Goal: Complete application form: Complete application form

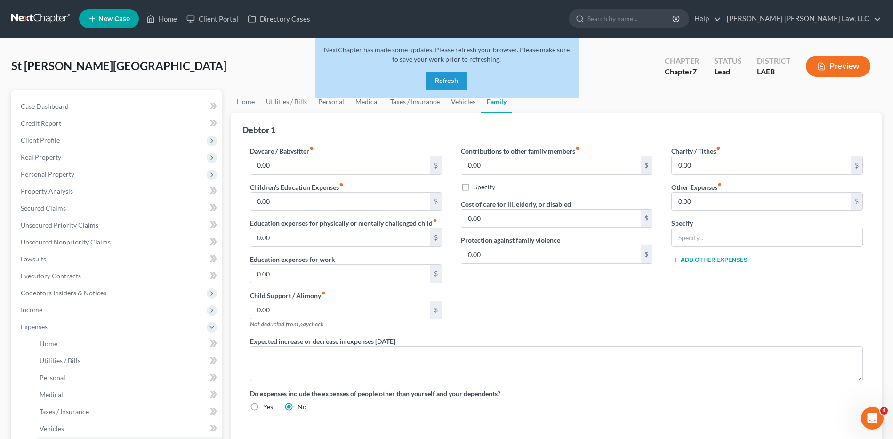
click at [444, 74] on button "Refresh" at bounding box center [446, 81] width 41 height 19
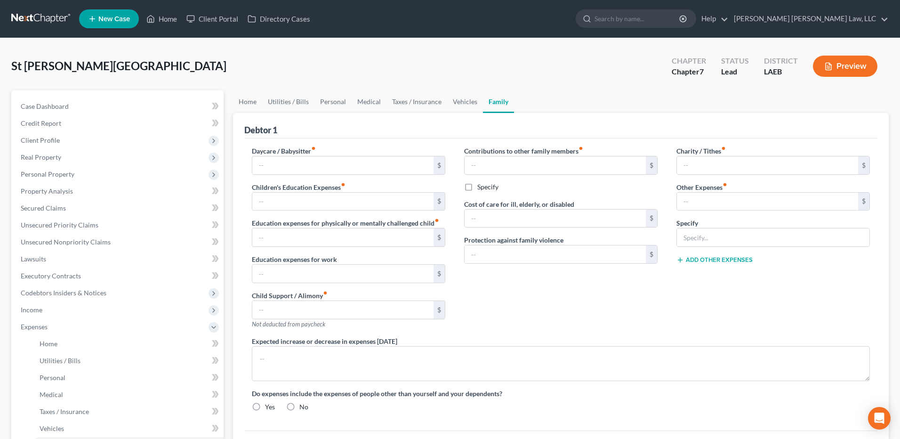
type input "0.00"
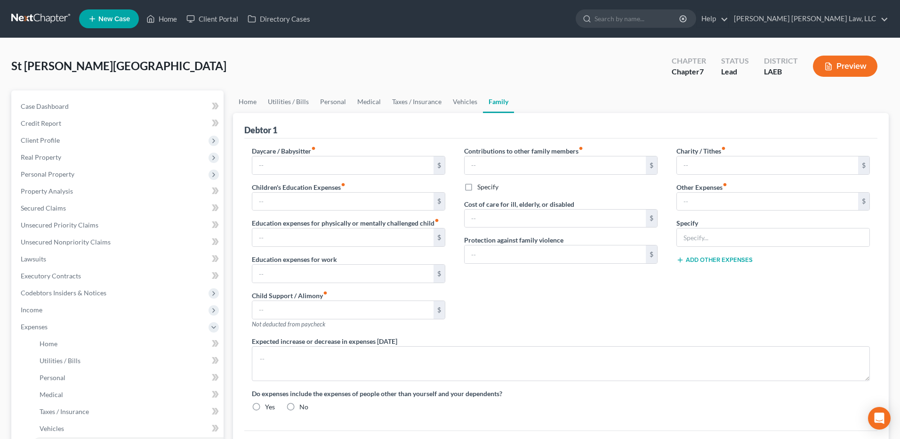
type input "0.00"
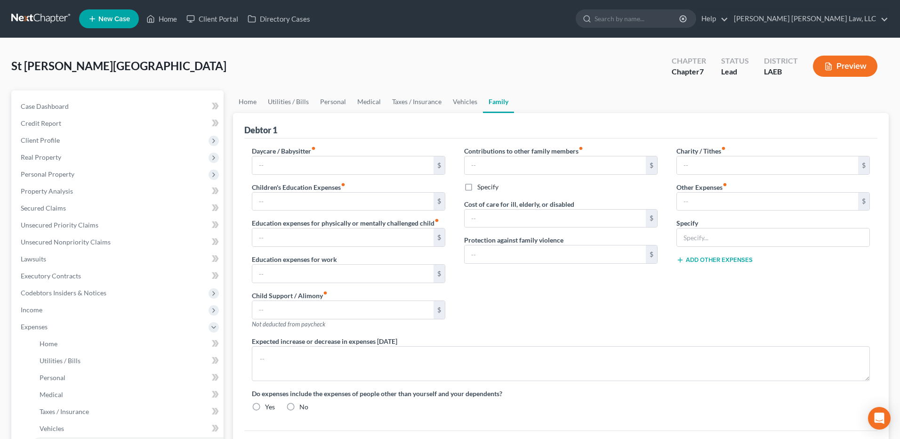
radio input "true"
click at [34, 17] on link at bounding box center [41, 18] width 60 height 17
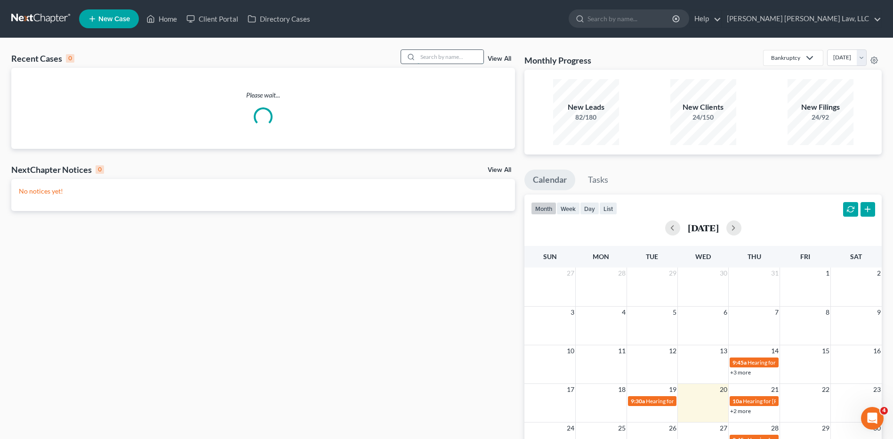
click at [440, 56] on input "search" at bounding box center [451, 57] width 66 height 14
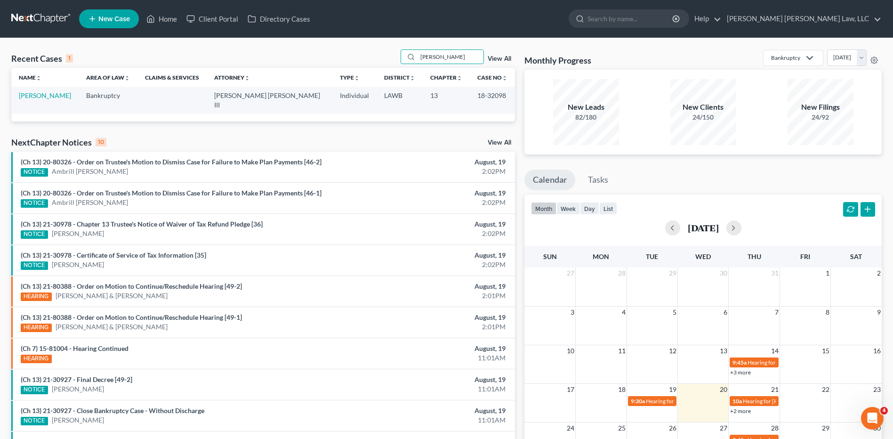
type input "martin, james"
click at [34, 96] on link "[PERSON_NAME]" at bounding box center [45, 95] width 52 height 8
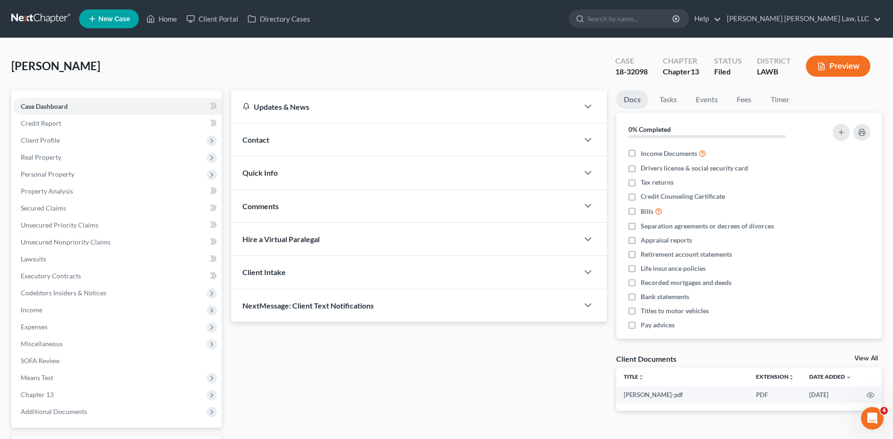
click at [29, 18] on link at bounding box center [41, 18] width 60 height 17
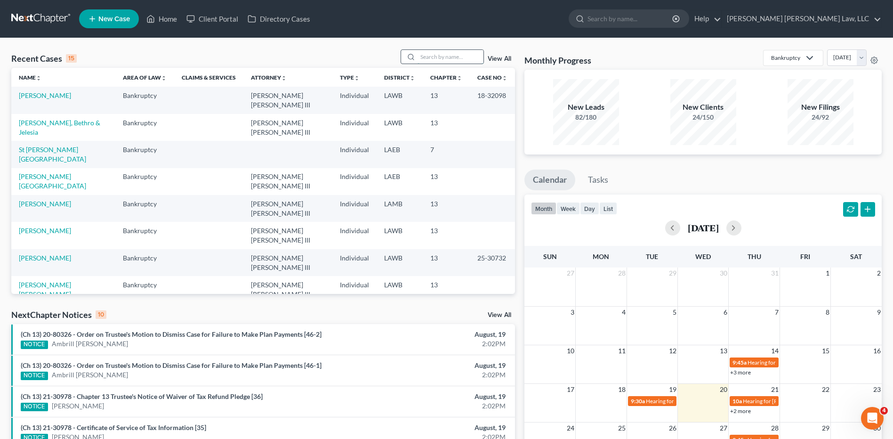
click at [436, 54] on input "search" at bounding box center [451, 57] width 66 height 14
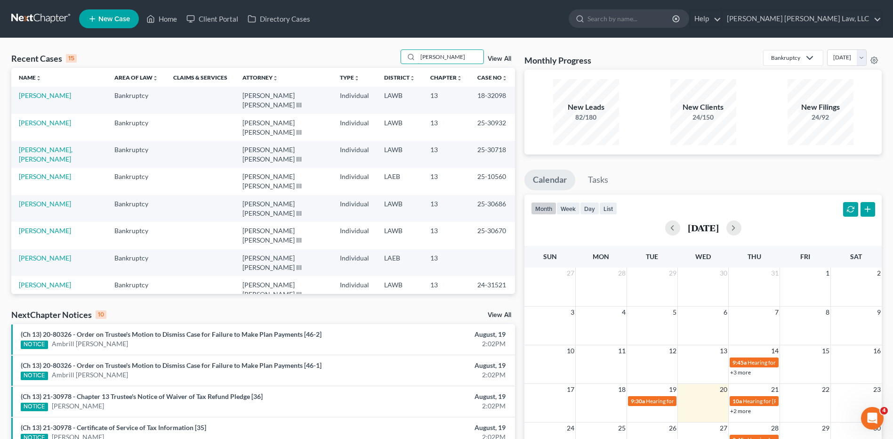
type input "[PERSON_NAME]"
click at [99, 21] on span "New Case" at bounding box center [114, 19] width 32 height 7
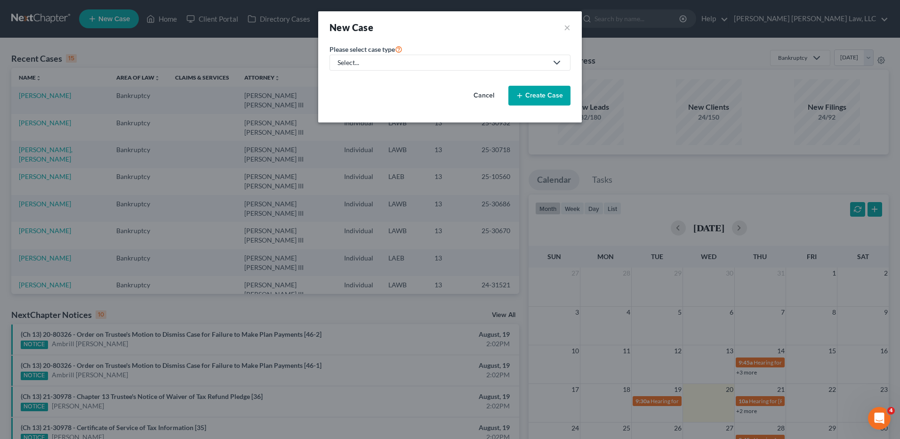
click at [379, 61] on div "Select..." at bounding box center [443, 62] width 210 height 9
click at [358, 78] on div "Bankruptcy" at bounding box center [381, 81] width 84 height 9
select select "36"
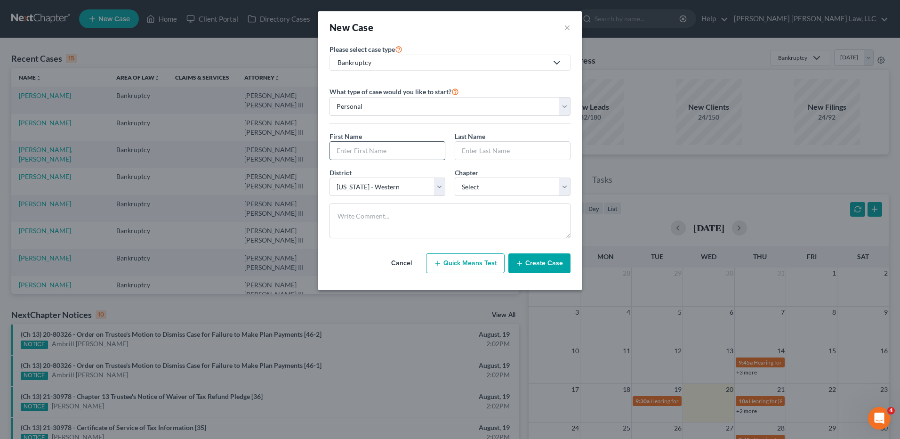
click at [355, 153] on input "text" at bounding box center [387, 151] width 115 height 18
type input "James"
type input "Martin"
click at [408, 187] on select "Select Alabama - Middle Alabama - Northern Alabama - Southern Alaska Arizona Ar…" at bounding box center [388, 187] width 116 height 19
select select "35"
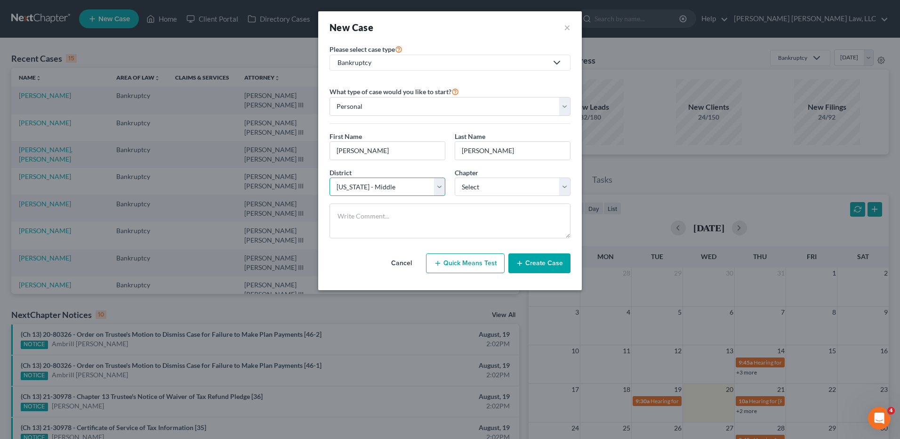
click at [330, 178] on select "Select Alabama - Middle Alabama - Northern Alabama - Southern Alaska Arizona Ar…" at bounding box center [388, 187] width 116 height 19
click at [463, 185] on select "Select 7 11 12 13" at bounding box center [513, 187] width 116 height 19
select select "3"
click at [455, 178] on select "Select 7 11 12 13" at bounding box center [513, 187] width 116 height 19
click at [523, 265] on icon "button" at bounding box center [520, 263] width 8 height 8
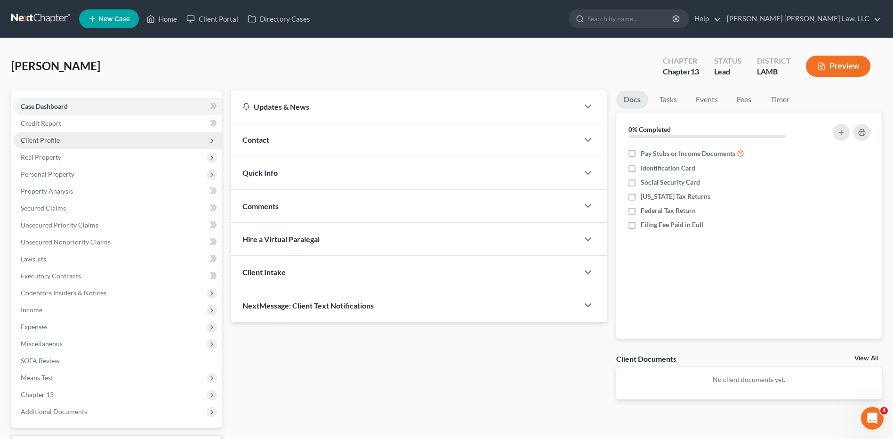
click at [38, 140] on span "Client Profile" at bounding box center [40, 140] width 39 height 8
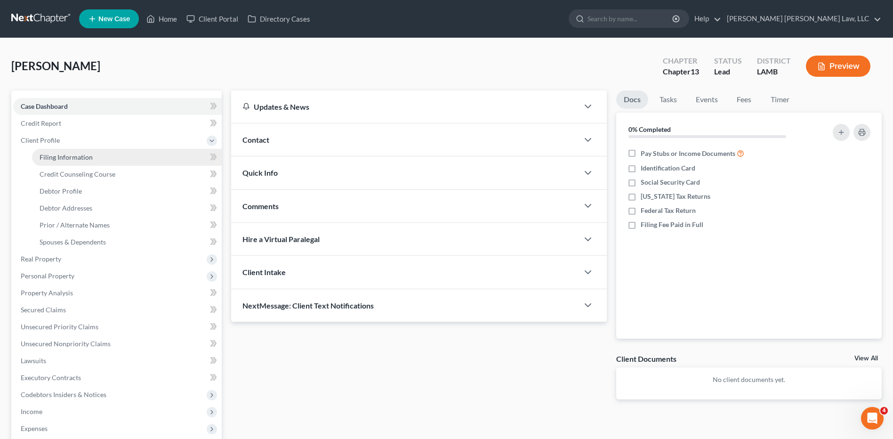
click at [55, 156] on span "Filing Information" at bounding box center [66, 157] width 53 height 8
select select "1"
select select "0"
select select "3"
select select "35"
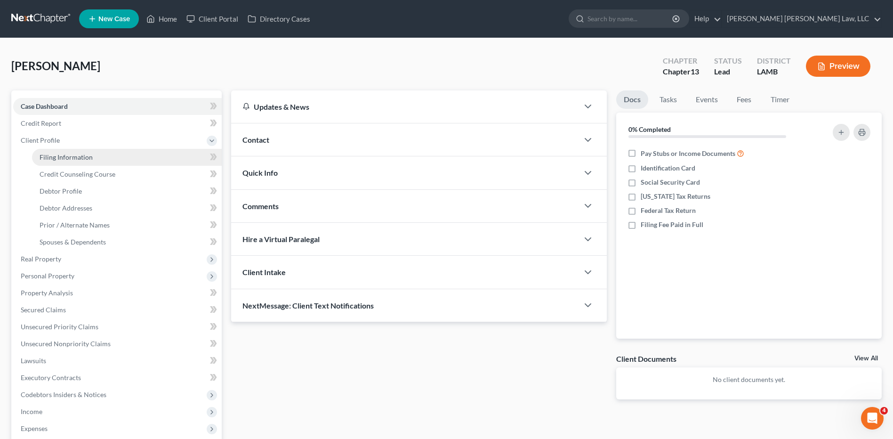
select select "19"
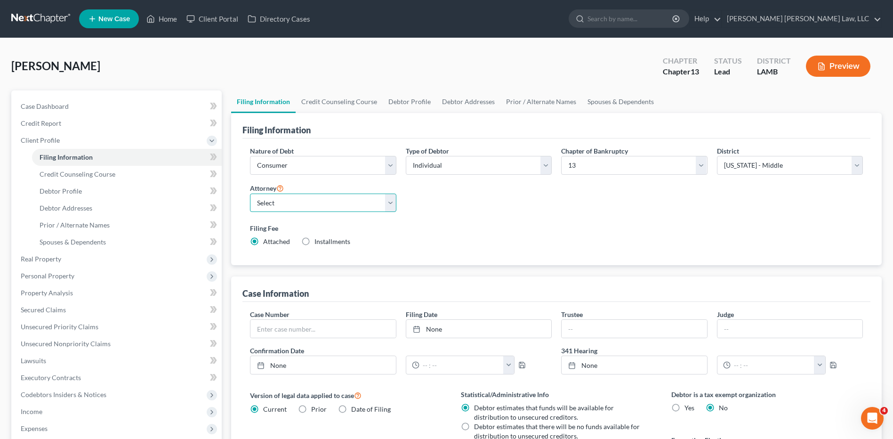
click at [272, 201] on select "Select E. Orum Young III - LAWB E. Orum Young III - LAMB E. Orum Young III - LA…" at bounding box center [323, 203] width 146 height 19
select select "1"
click at [250, 194] on select "Select E. Orum Young III - LAWB E. Orum Young III - LAMB E. Orum Young III - LA…" at bounding box center [323, 203] width 146 height 19
click at [424, 104] on link "Debtor Profile" at bounding box center [410, 101] width 54 height 23
select select "0"
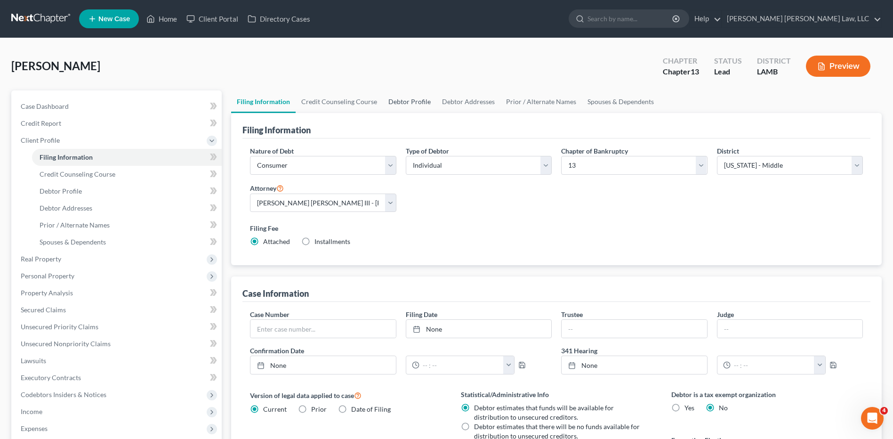
select select "0"
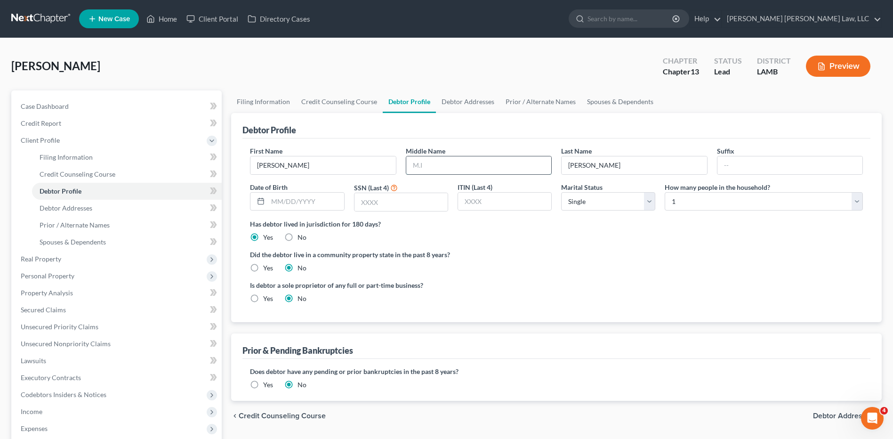
click at [426, 171] on input "text" at bounding box center [478, 165] width 145 height 18
drag, startPoint x: 726, startPoint y: 178, endPoint x: 732, endPoint y: 171, distance: 9.4
click at [726, 178] on div "First Name James Middle Name Last Name Martin Suffix Date of Birth SSN (Last 4)…" at bounding box center [556, 182] width 622 height 73
click at [734, 169] on input "text" at bounding box center [790, 165] width 145 height 18
type input "Jr."
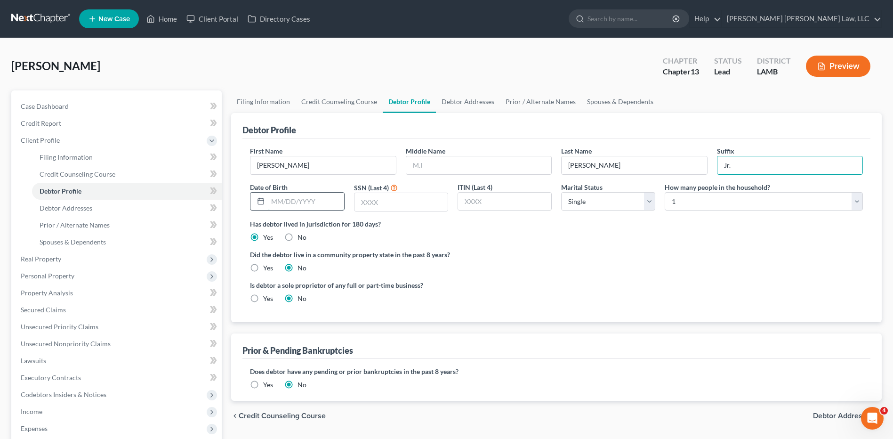
click at [295, 202] on input "text" at bounding box center [306, 202] width 76 height 18
type input "007/14/1970"
type input "2425"
click at [263, 266] on label "Yes" at bounding box center [268, 267] width 10 height 9
click at [267, 266] on input "Yes" at bounding box center [270, 266] width 6 height 6
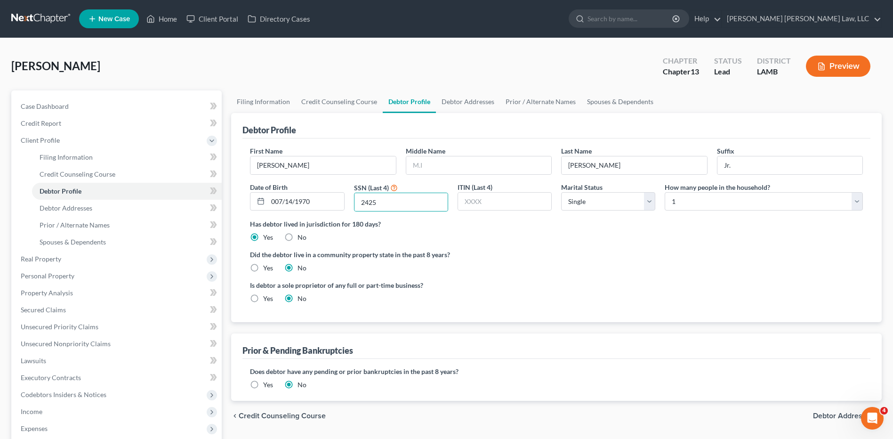
radio input "true"
radio input "false"
click at [474, 98] on link "Debtor Addresses" at bounding box center [468, 101] width 64 height 23
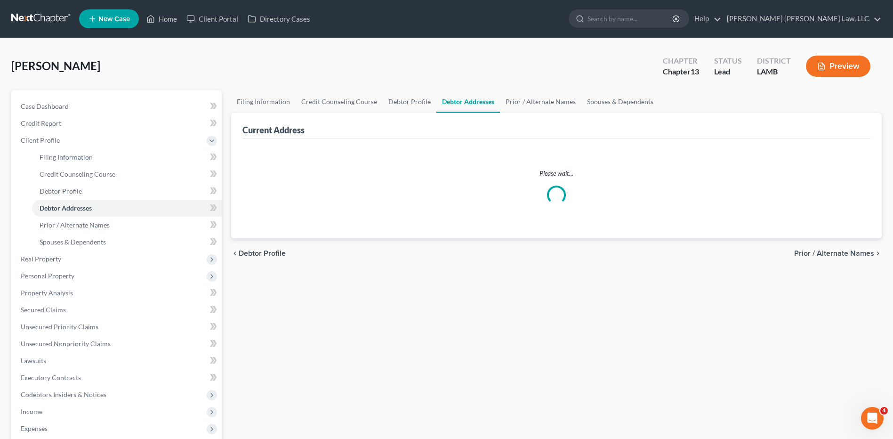
select select "0"
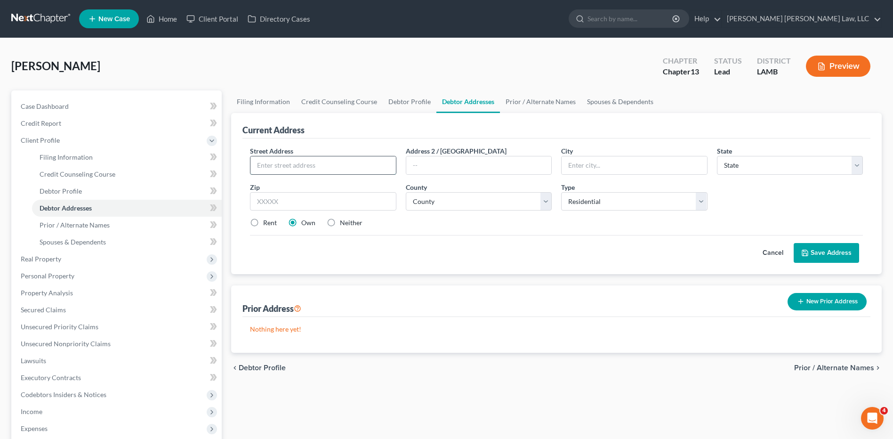
click at [284, 160] on input "text" at bounding box center [323, 165] width 145 height 18
type input "11333"
type input "George Turner Dr."
type input "70775"
type input "Saint Francisville"
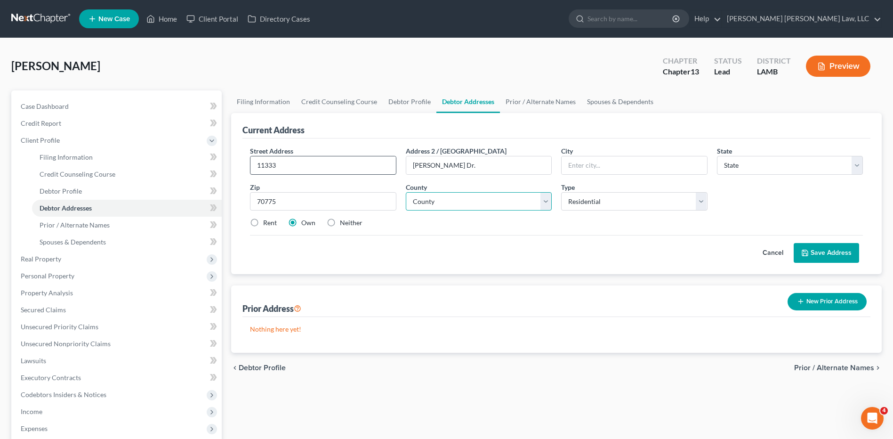
select select "19"
click at [420, 201] on select "County Acadia Allen Ascension Assumption Avoyelles Beauregard Bienville Bossier…" at bounding box center [479, 201] width 146 height 19
select select "62"
click at [406, 192] on select "County Acadia Allen Ascension Assumption Avoyelles Beauregard Bienville Bossier…" at bounding box center [479, 201] width 146 height 19
click at [329, 140] on div "Street Address * 11333 Address 2 / PO Box George Turner Dr. City * Saint Franci…" at bounding box center [556, 206] width 628 height 136
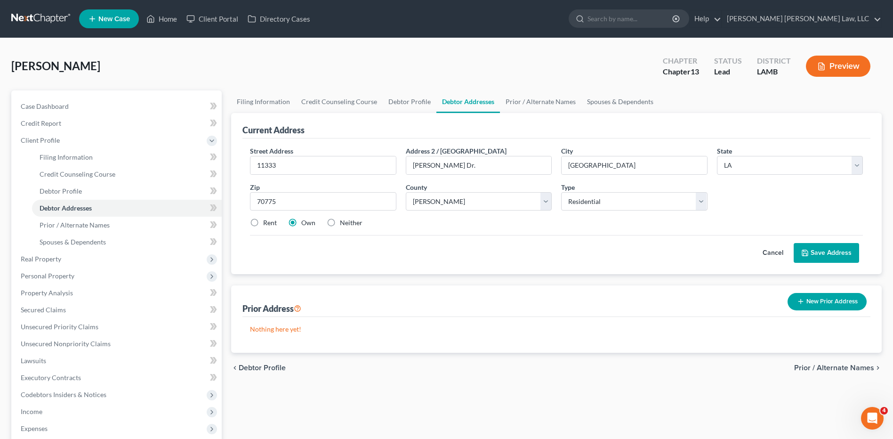
click at [336, 135] on div "Current Address" at bounding box center [556, 125] width 628 height 25
